Goal: Task Accomplishment & Management: Use online tool/utility

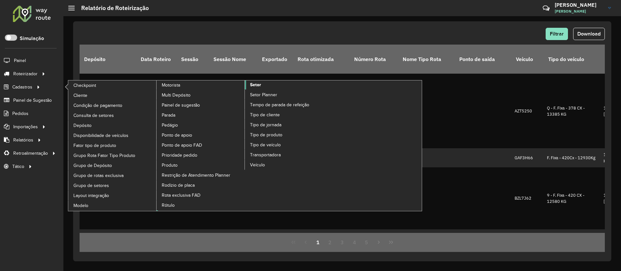
click at [264, 85] on link "Setor" at bounding box center [245, 146] width 177 height 131
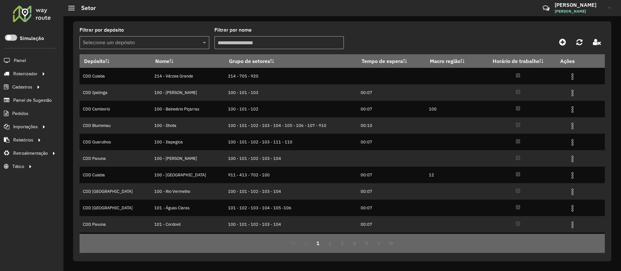
click at [41, 16] on div at bounding box center [31, 13] width 39 height 17
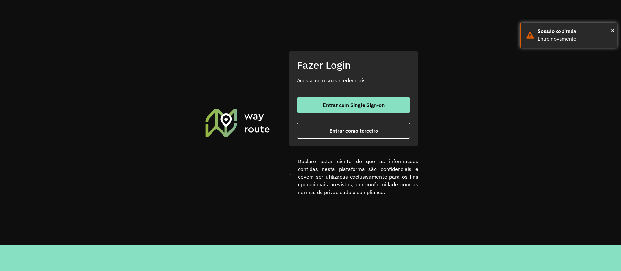
click at [357, 106] on span "Entrar com Single Sign-on" at bounding box center [354, 105] width 62 height 5
click at [354, 106] on span "Entrar com Single Sign-on" at bounding box center [354, 105] width 62 height 5
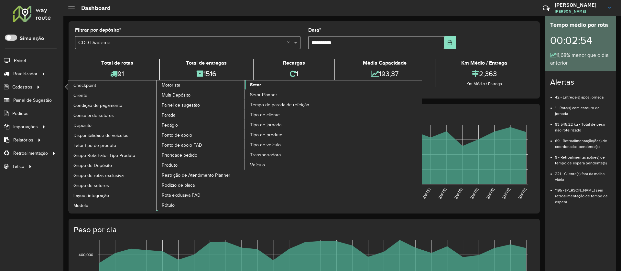
click at [255, 83] on span "Setor" at bounding box center [255, 84] width 11 height 7
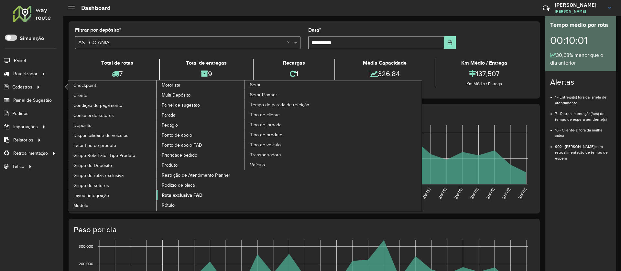
click at [182, 195] on span "Rota exclusiva FAD" at bounding box center [182, 195] width 41 height 7
